Goal: Information Seeking & Learning: Learn about a topic

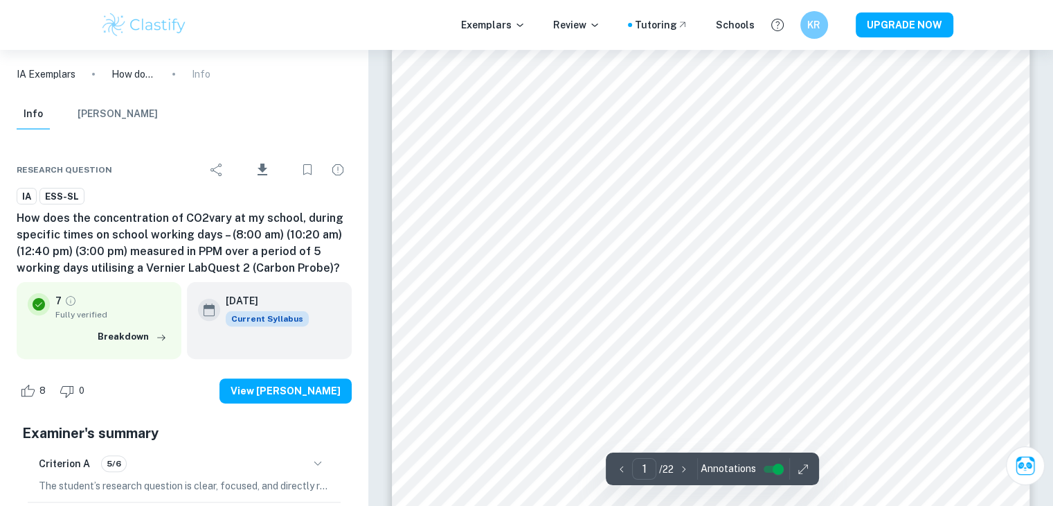
scroll to position [346, 0]
type input "12"
